Goal: Transaction & Acquisition: Download file/media

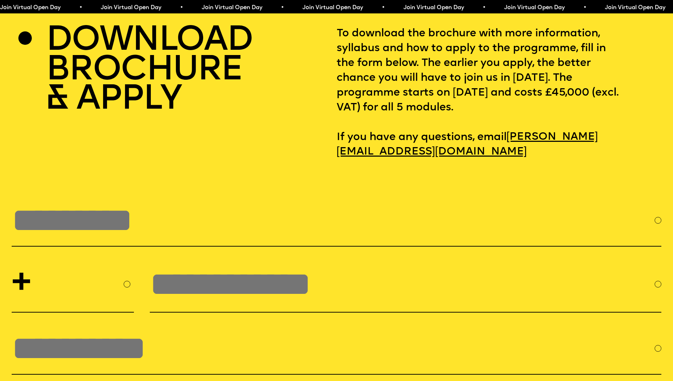
scroll to position [2942, 0]
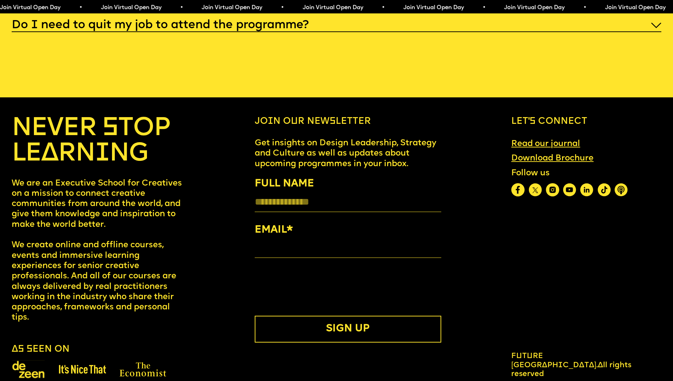
click at [557, 168] on link "Download Brochure" at bounding box center [552, 158] width 91 height 19
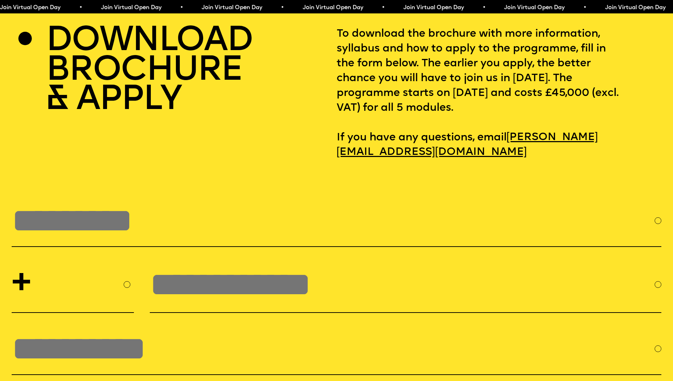
scroll to position [2942, 0]
